Goal: Transaction & Acquisition: Purchase product/service

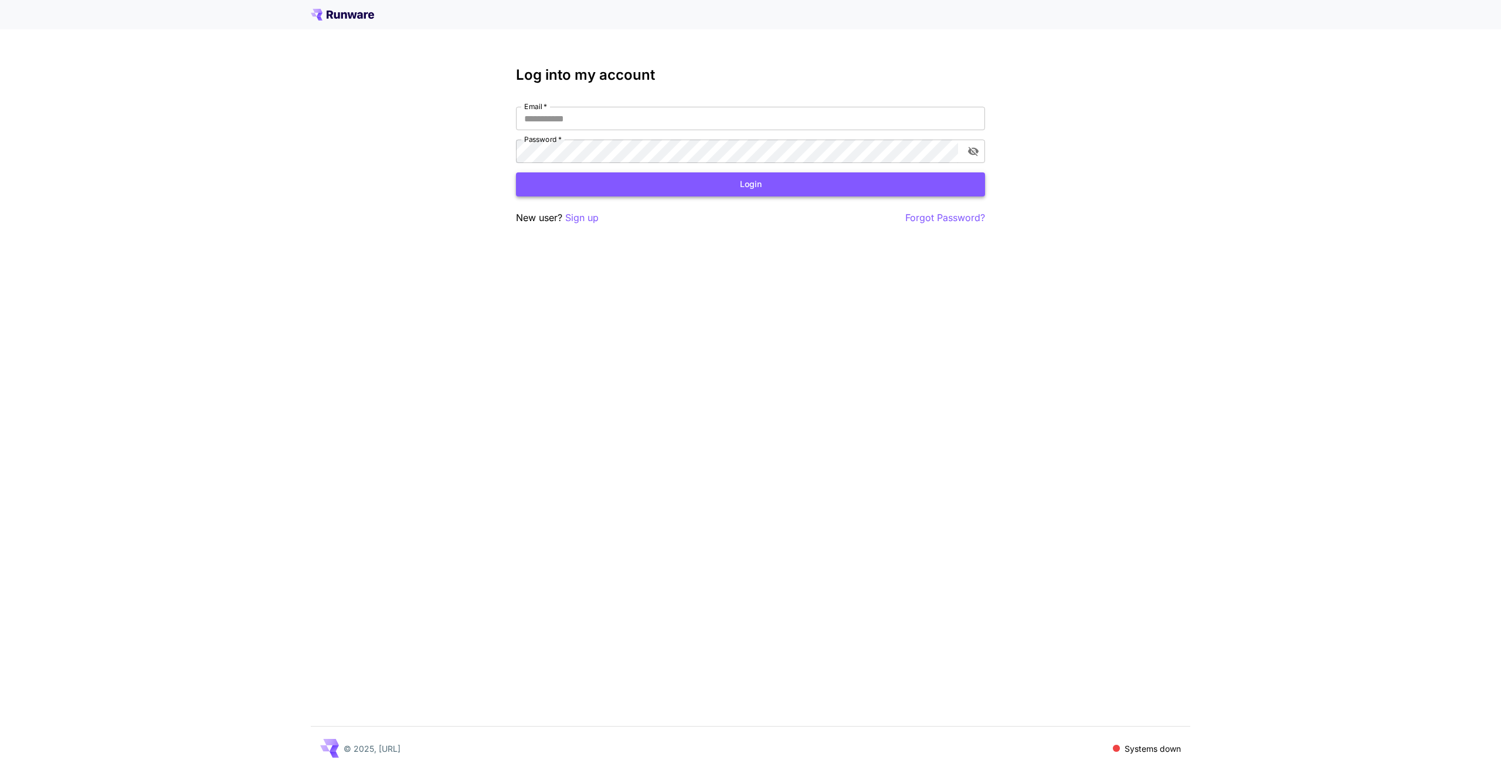
type input "**********"
click at [698, 196] on button "Login" at bounding box center [750, 184] width 469 height 24
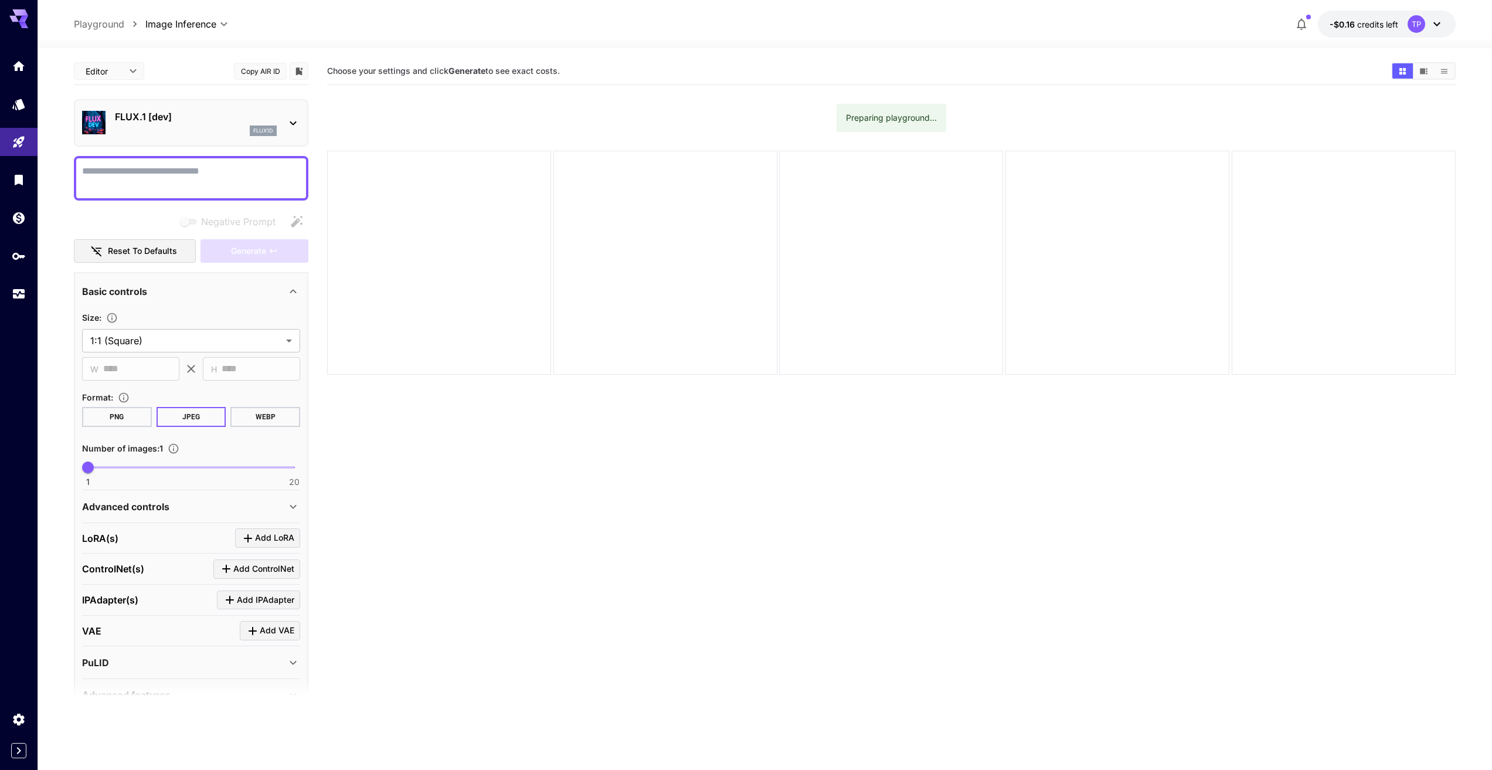
click at [1434, 25] on icon at bounding box center [1437, 24] width 14 height 14
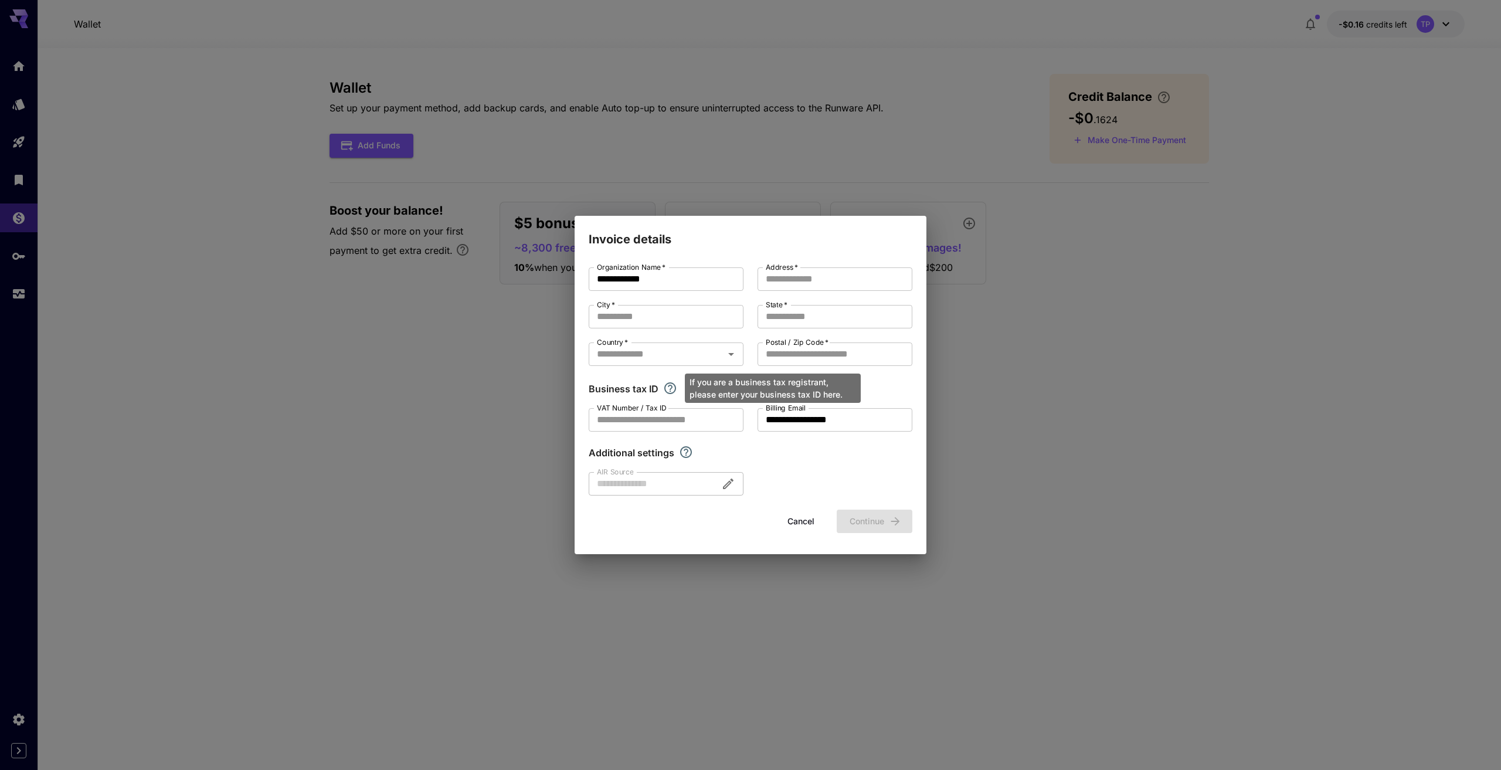
click at [670, 389] on icon "If you are a business tax registrant, please enter your business tax ID here." at bounding box center [670, 388] width 12 height 12
click at [895, 392] on div "Business tax ID" at bounding box center [751, 389] width 324 height 14
click at [799, 519] on button "Cancel" at bounding box center [800, 521] width 53 height 24
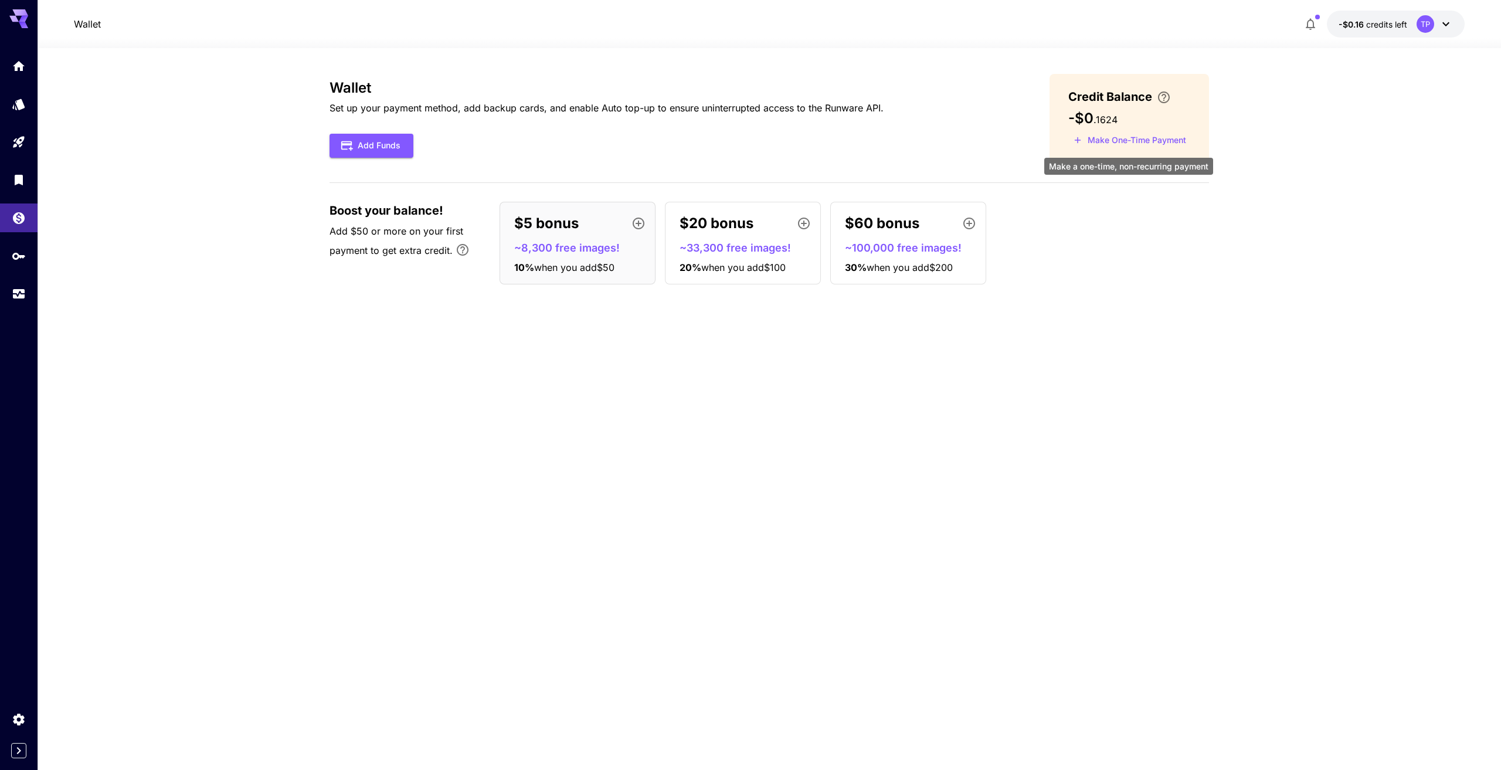
click at [1095, 139] on button "Make One-Time Payment" at bounding box center [1129, 140] width 123 height 18
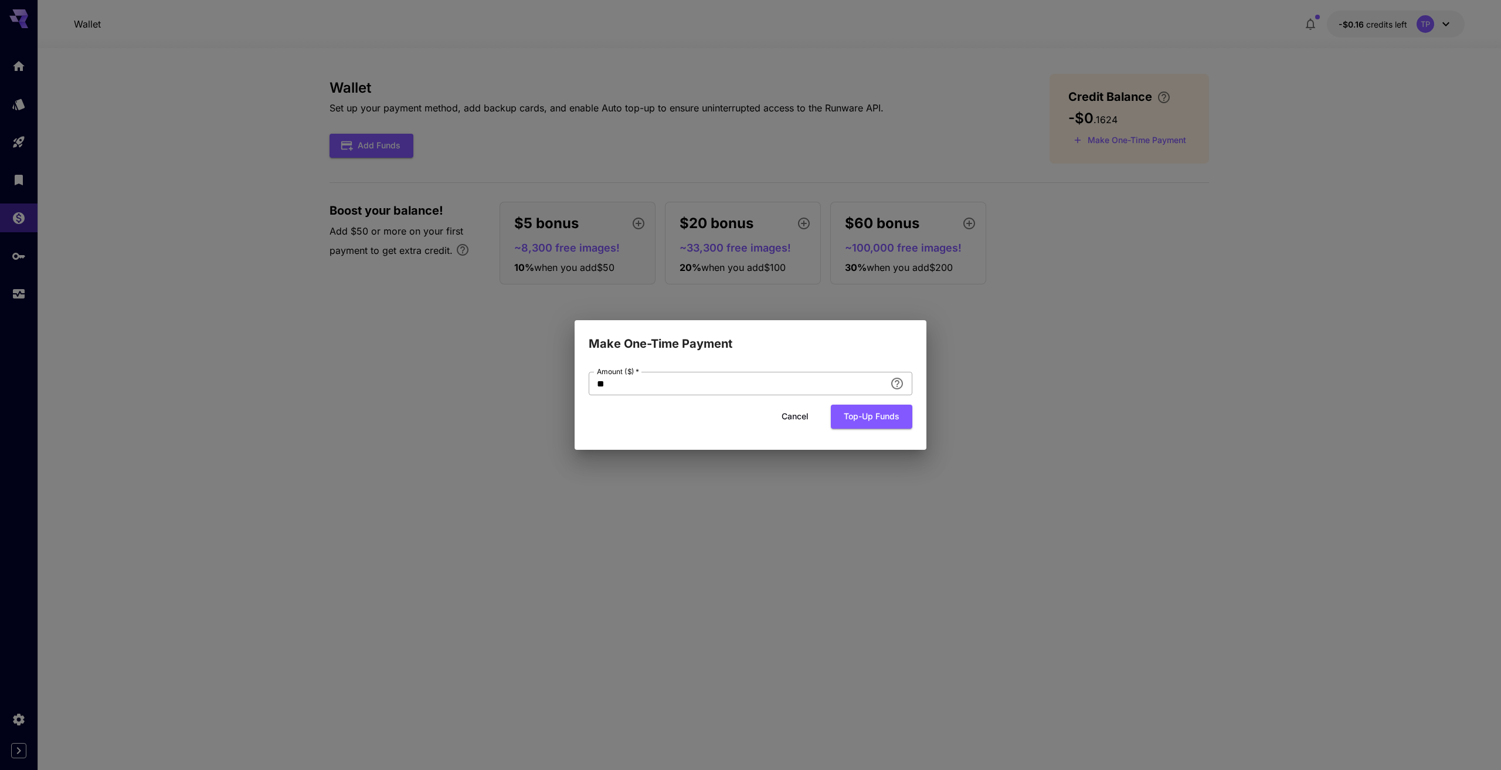
click at [784, 387] on input "**" at bounding box center [737, 383] width 297 height 23
type input "*"
click at [868, 417] on button "Top-up funds" at bounding box center [871, 416] width 81 height 24
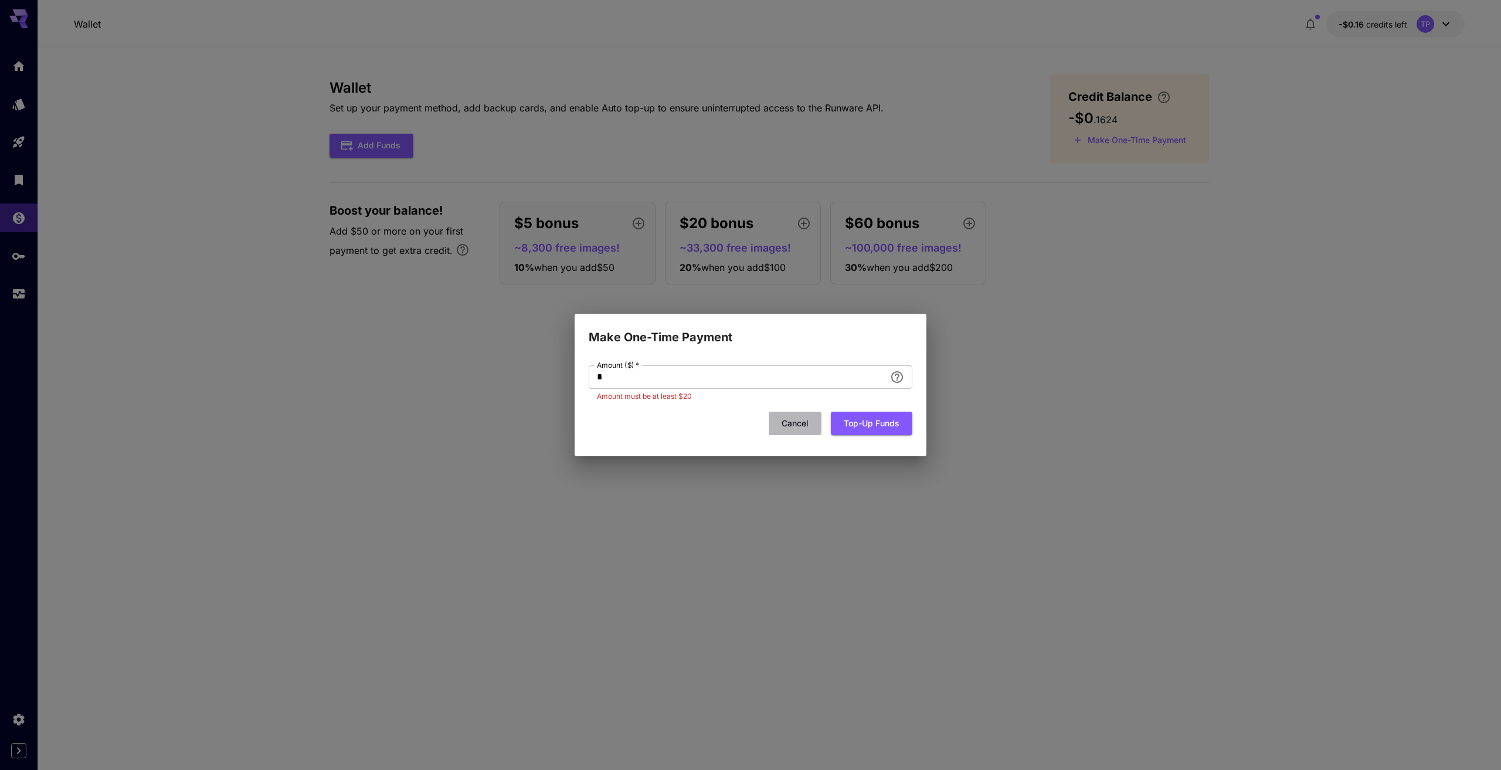
click at [805, 424] on button "Cancel" at bounding box center [795, 424] width 53 height 24
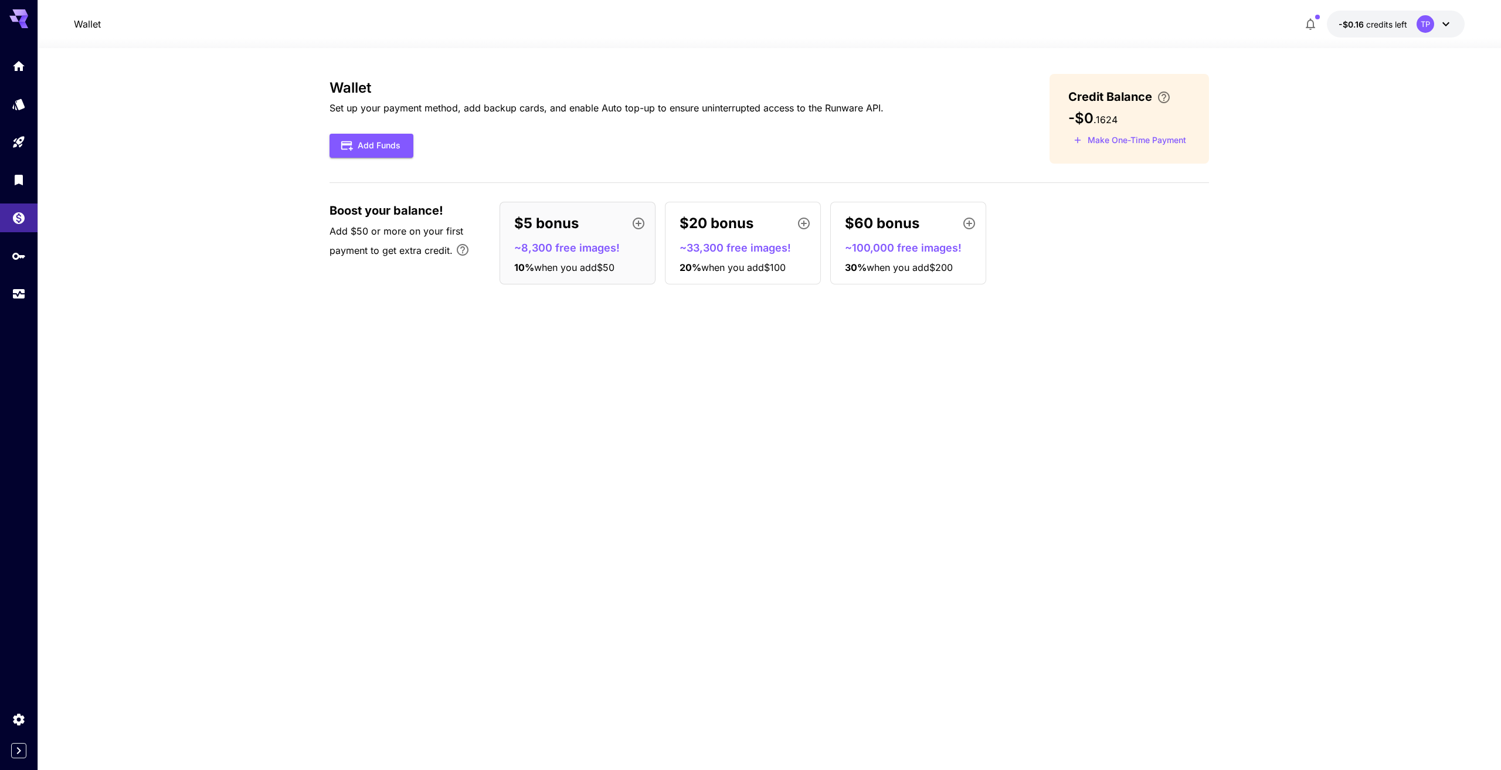
click at [426, 104] on p "Set up your payment method, add backup cards, and enable Auto top-up to ensure …" at bounding box center [606, 108] width 554 height 14
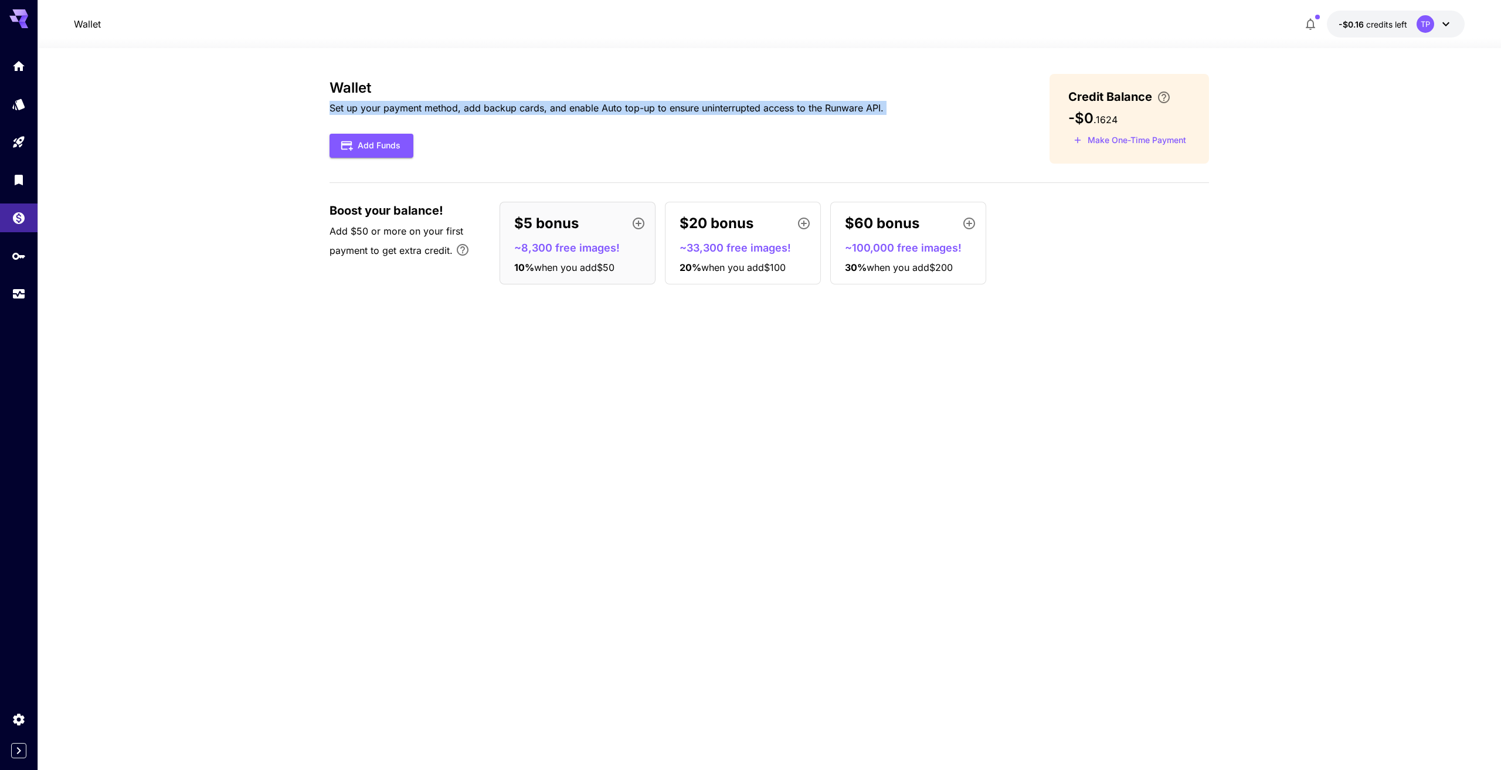
click at [426, 104] on p "Set up your payment method, add backup cards, and enable Auto top-up to ensure …" at bounding box center [606, 108] width 554 height 14
click at [741, 104] on p "Set up your payment method, add backup cards, and enable Auto top-up to ensure …" at bounding box center [606, 108] width 554 height 14
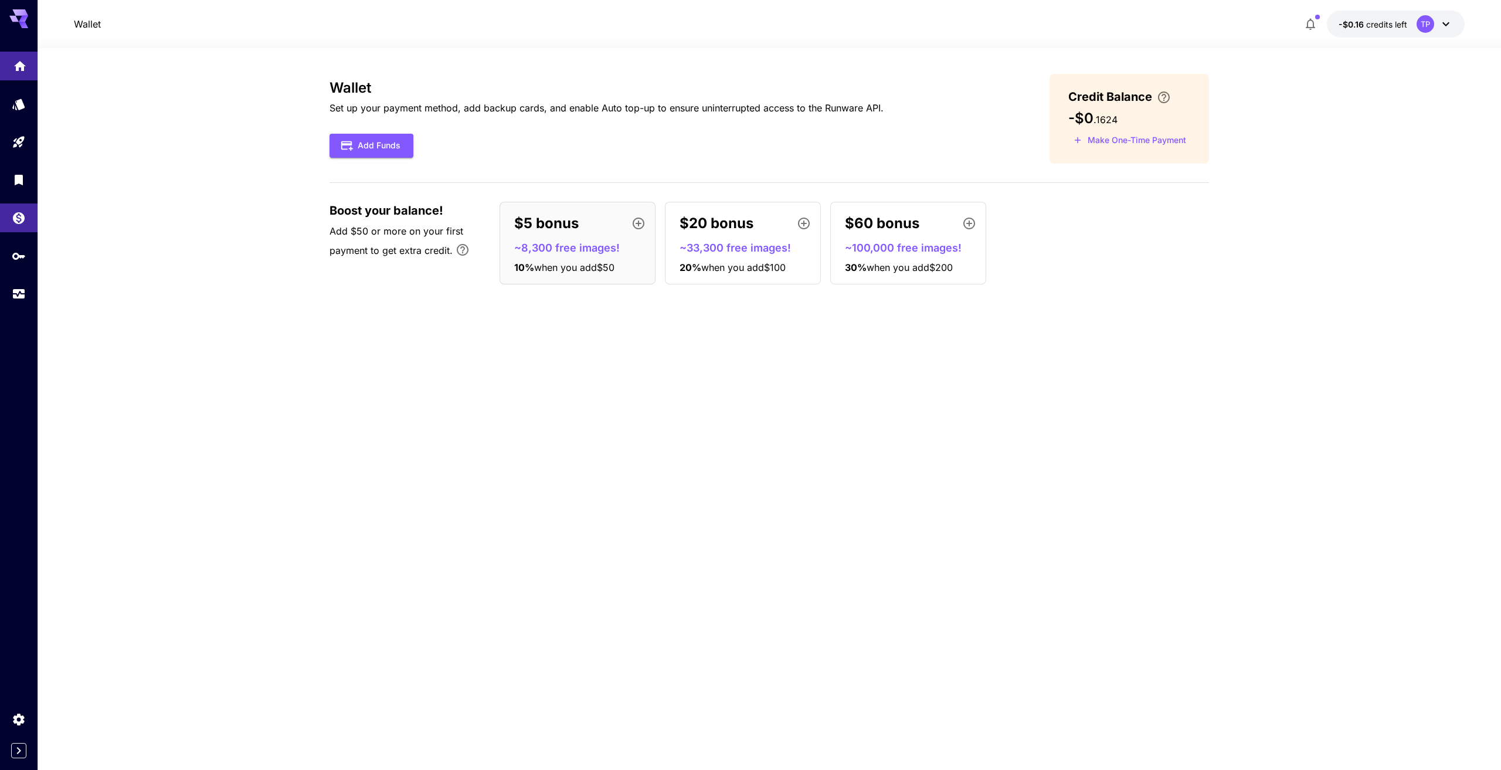
click at [21, 69] on icon "Home" at bounding box center [20, 63] width 14 height 14
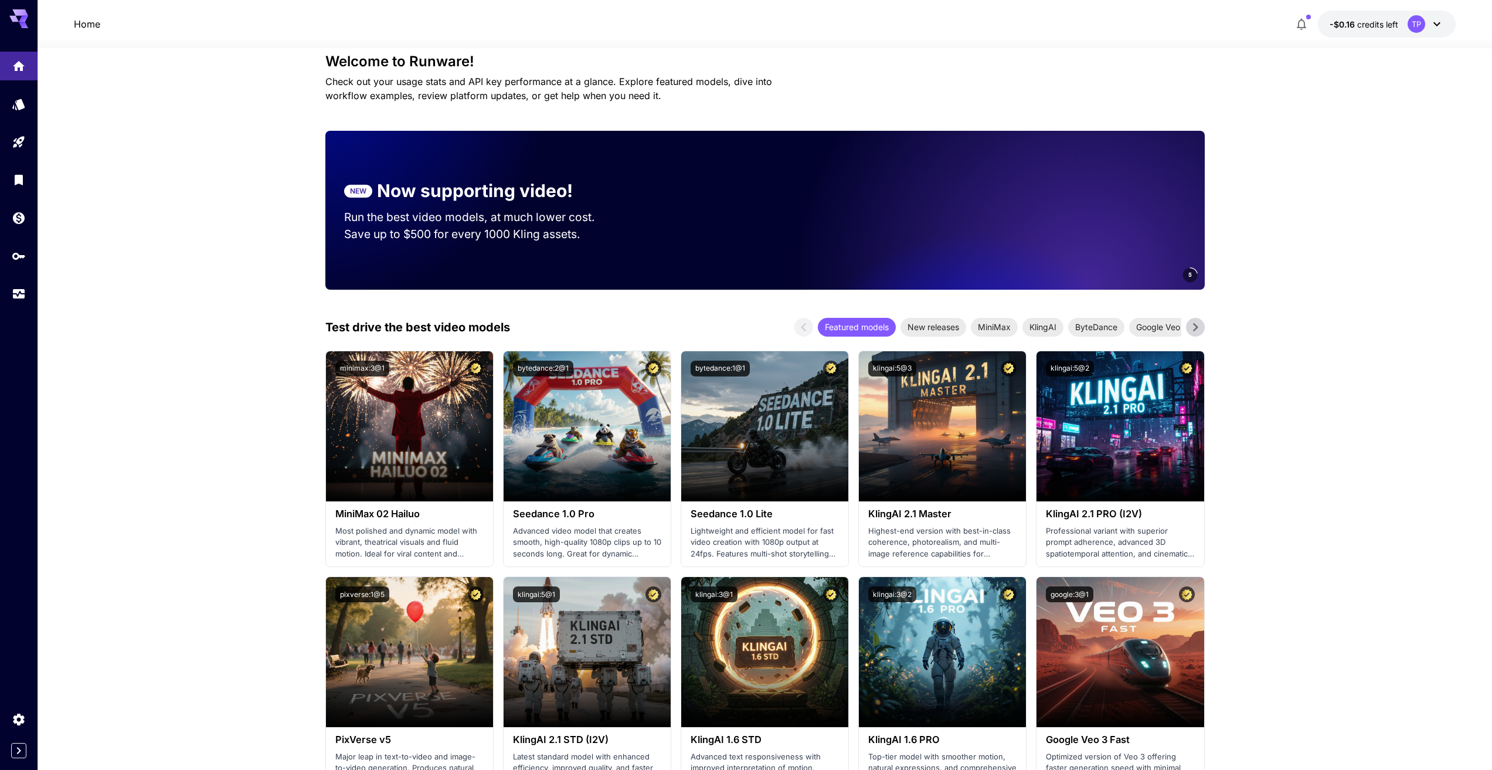
scroll to position [98, 0]
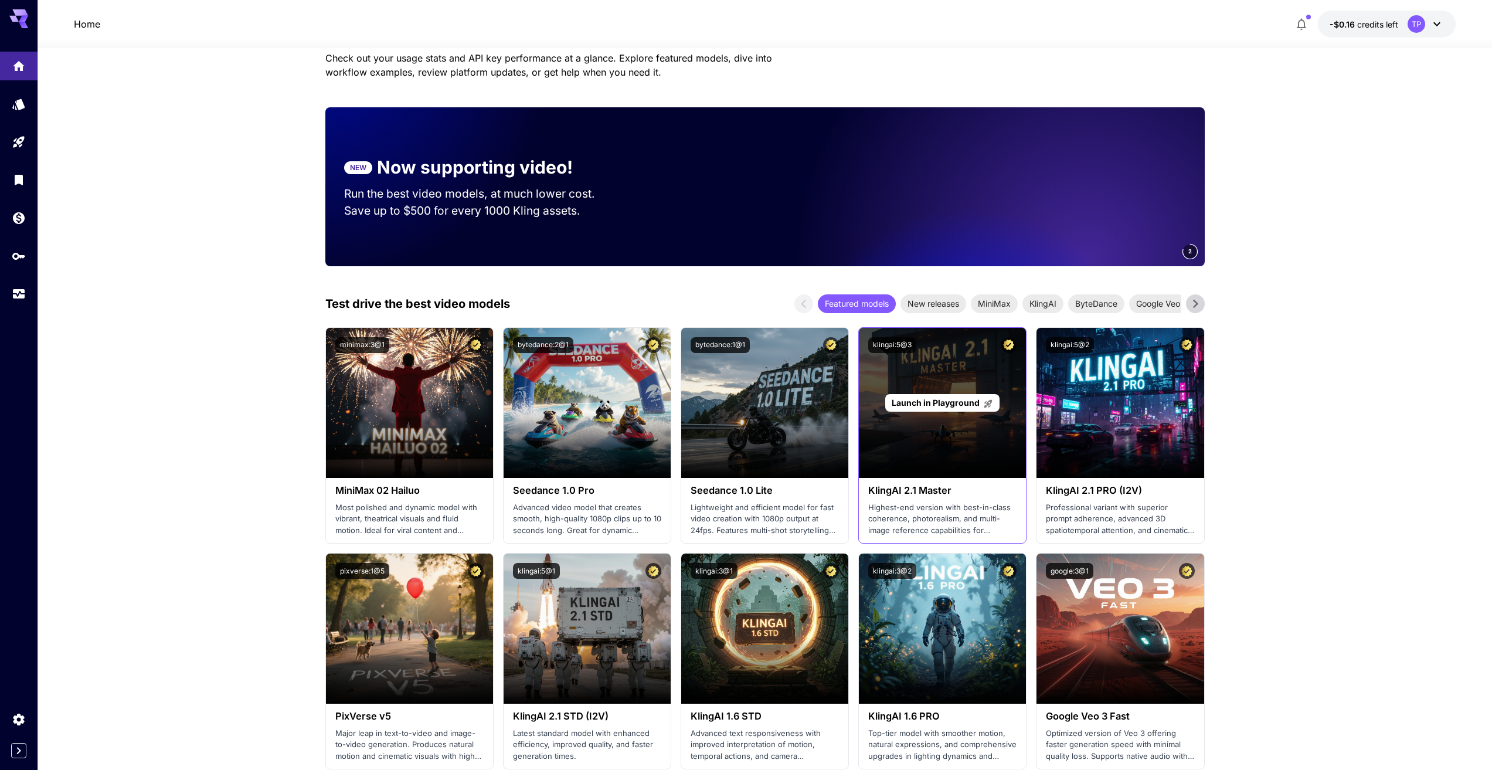
click at [933, 403] on span "Launch in Playground" at bounding box center [936, 402] width 88 height 10
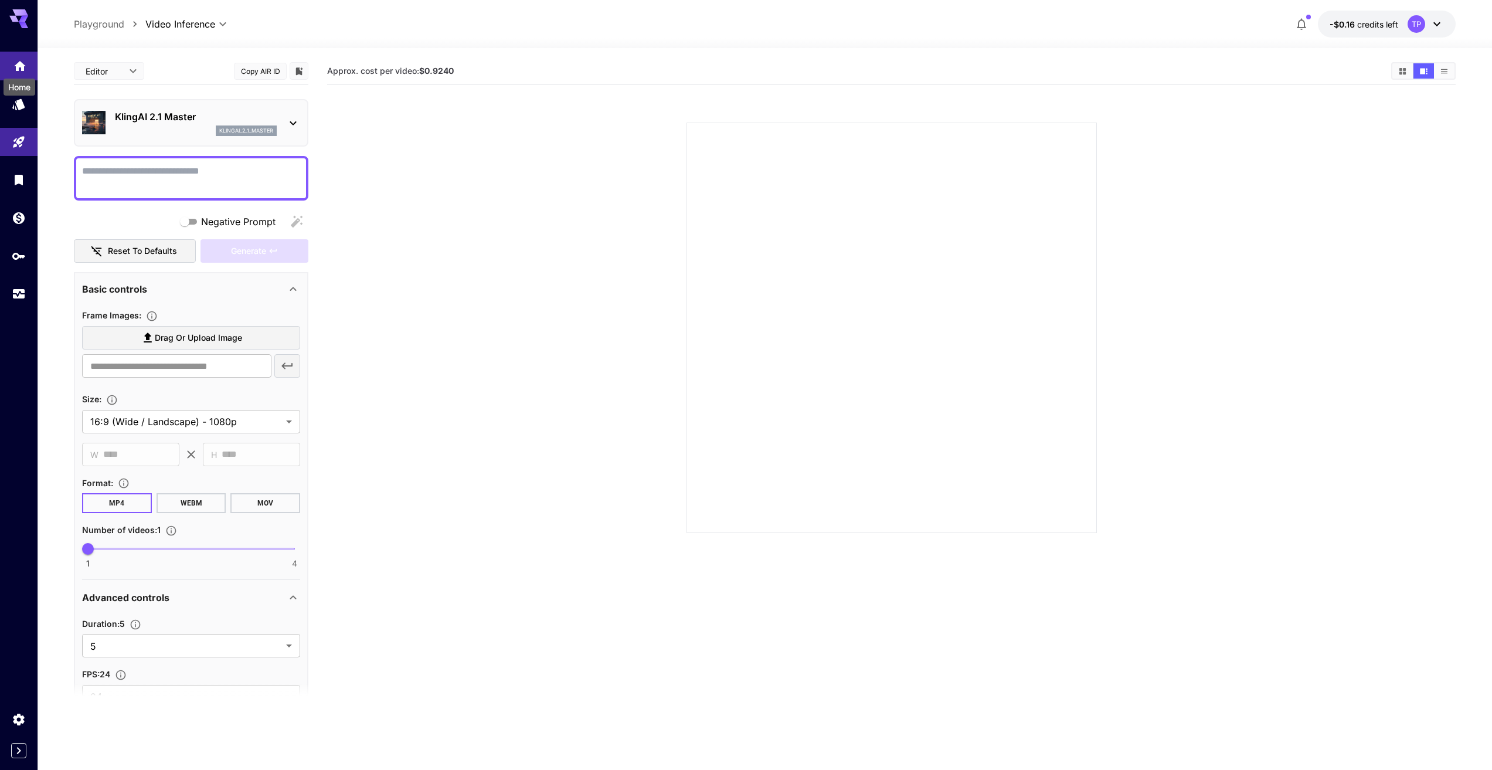
click at [24, 63] on icon "Home" at bounding box center [20, 63] width 14 height 14
